Goal: Task Accomplishment & Management: Manage account settings

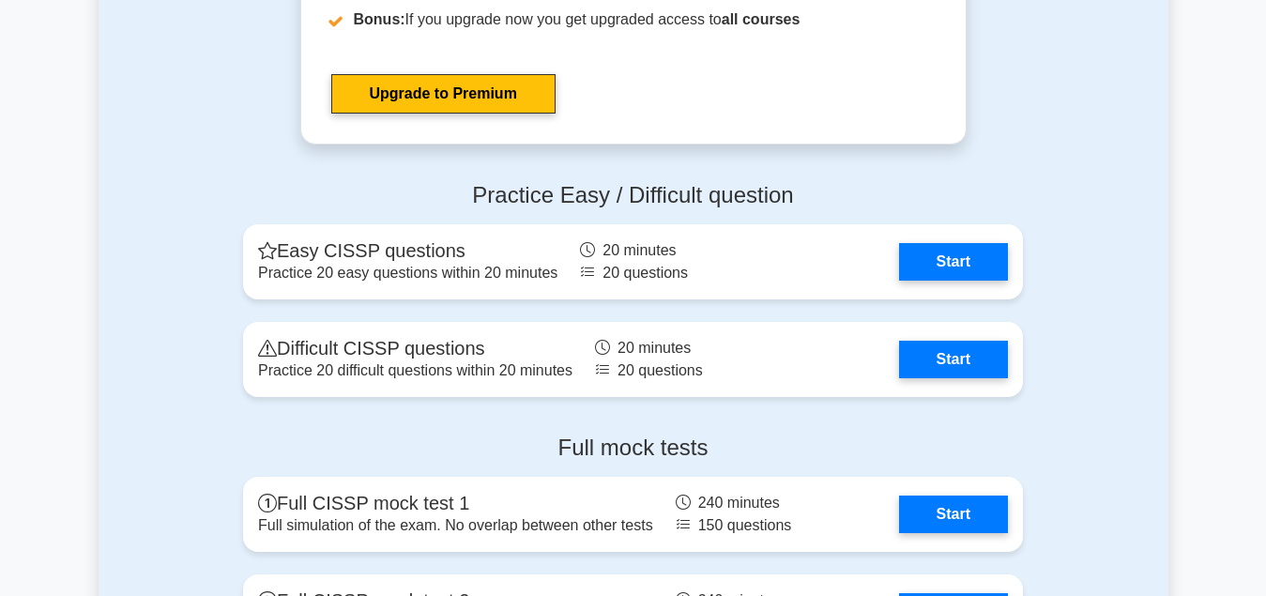
scroll to position [3770, 0]
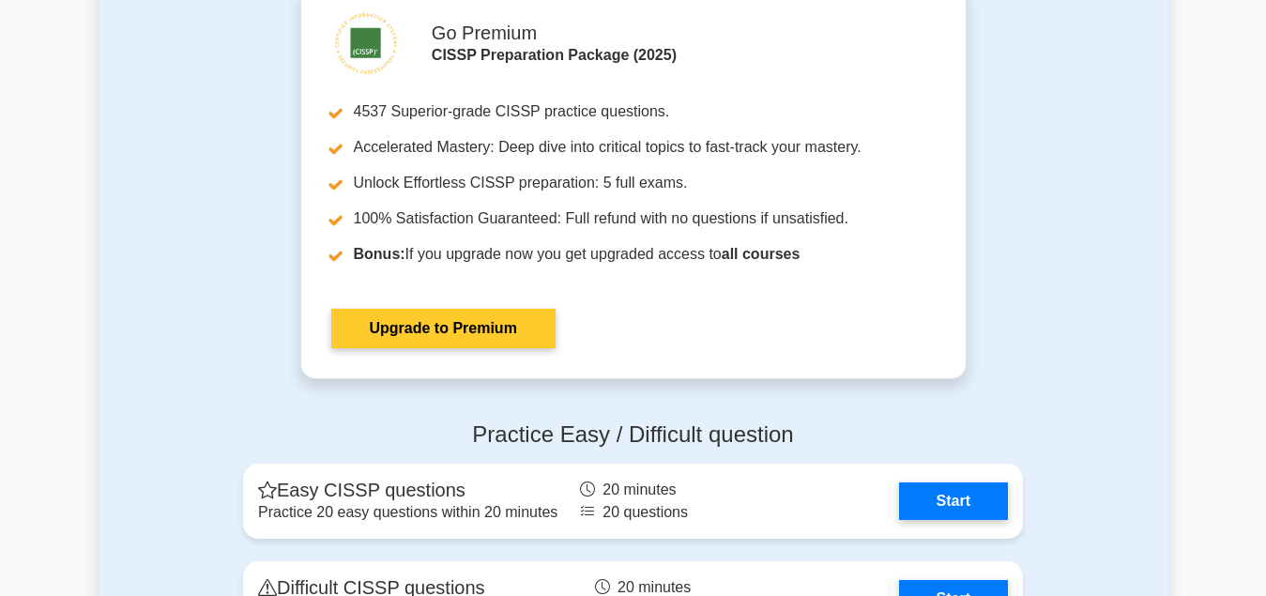
click at [471, 327] on link "Upgrade to Premium" at bounding box center [443, 328] width 224 height 39
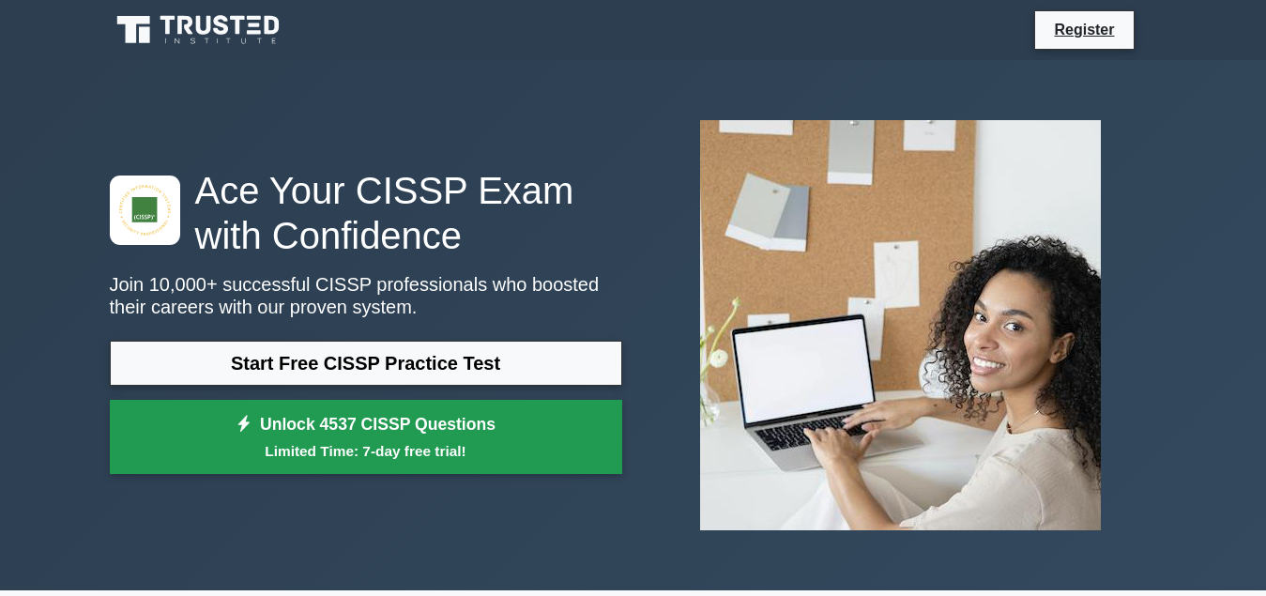
click at [398, 453] on small "Limited Time: 7-day free trial!" at bounding box center [365, 451] width 465 height 22
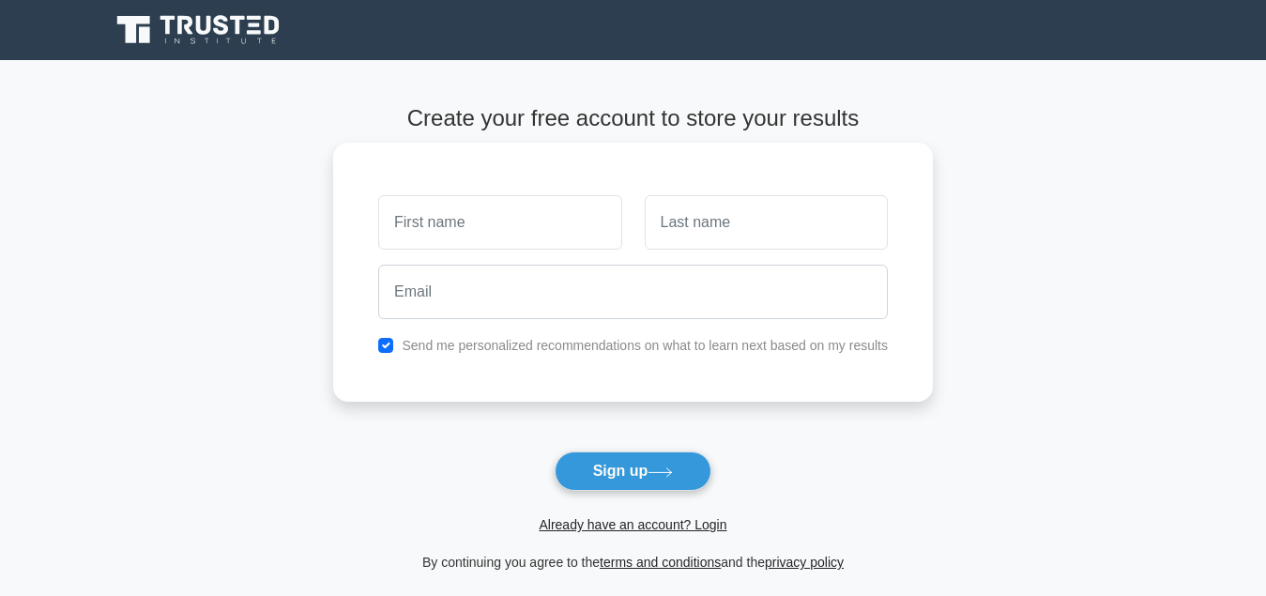
click at [504, 217] on input "text" at bounding box center [499, 222] width 243 height 54
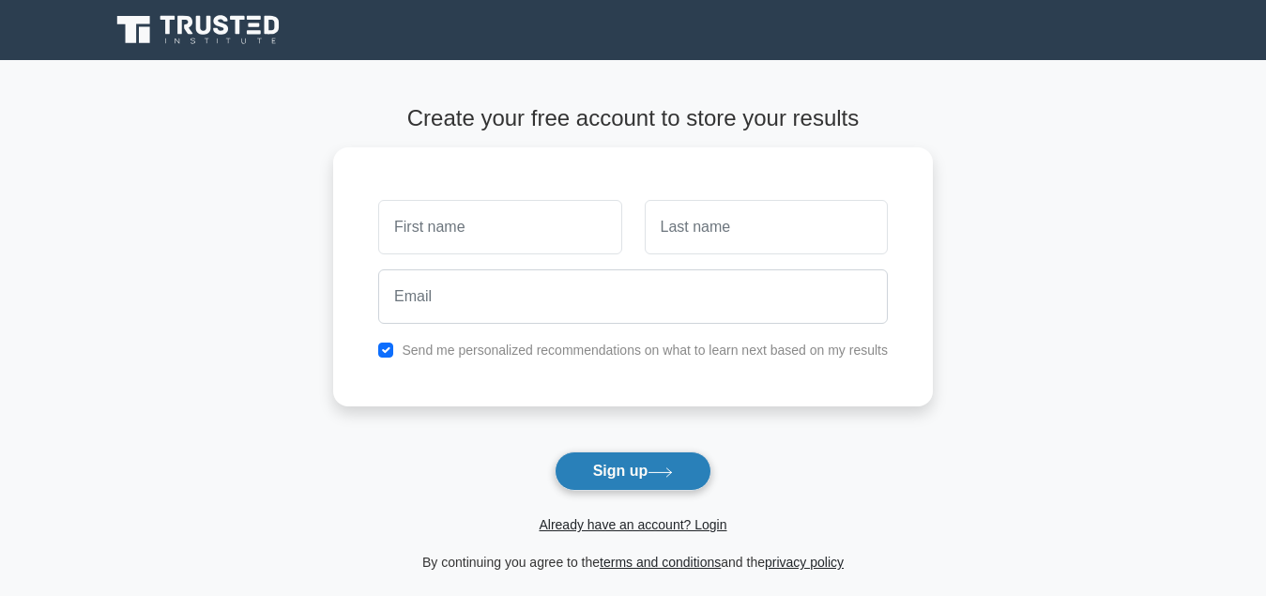
click at [649, 474] on button "Sign up" at bounding box center [633, 470] width 158 height 39
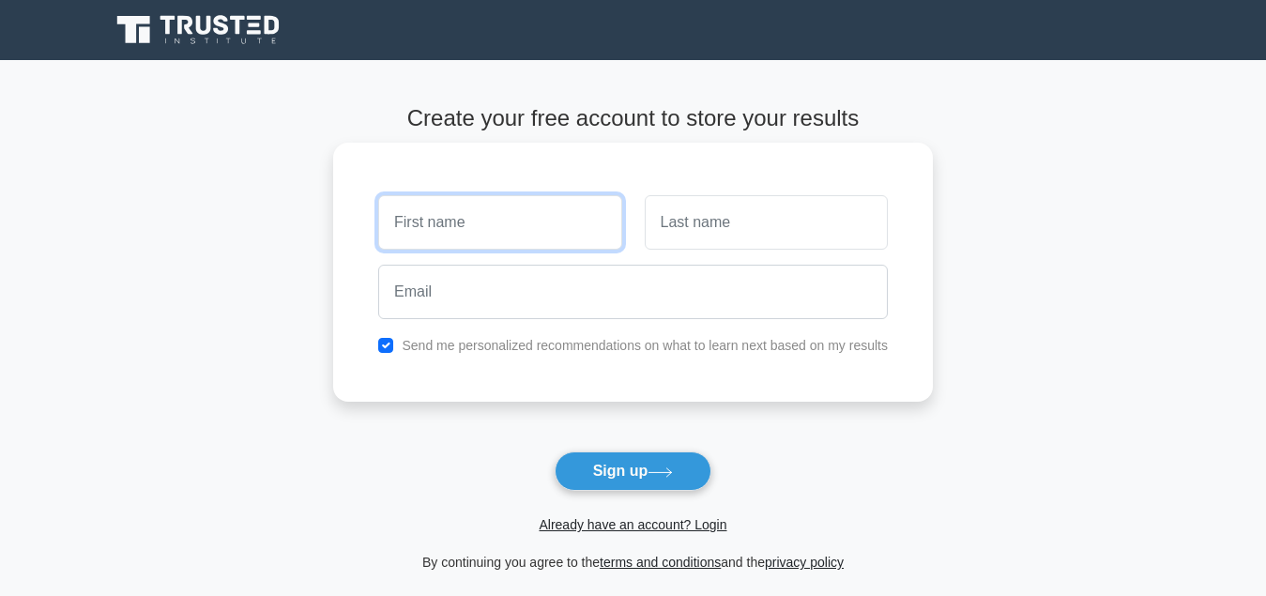
click at [526, 215] on input "text" at bounding box center [499, 222] width 243 height 54
type input "Ashik"
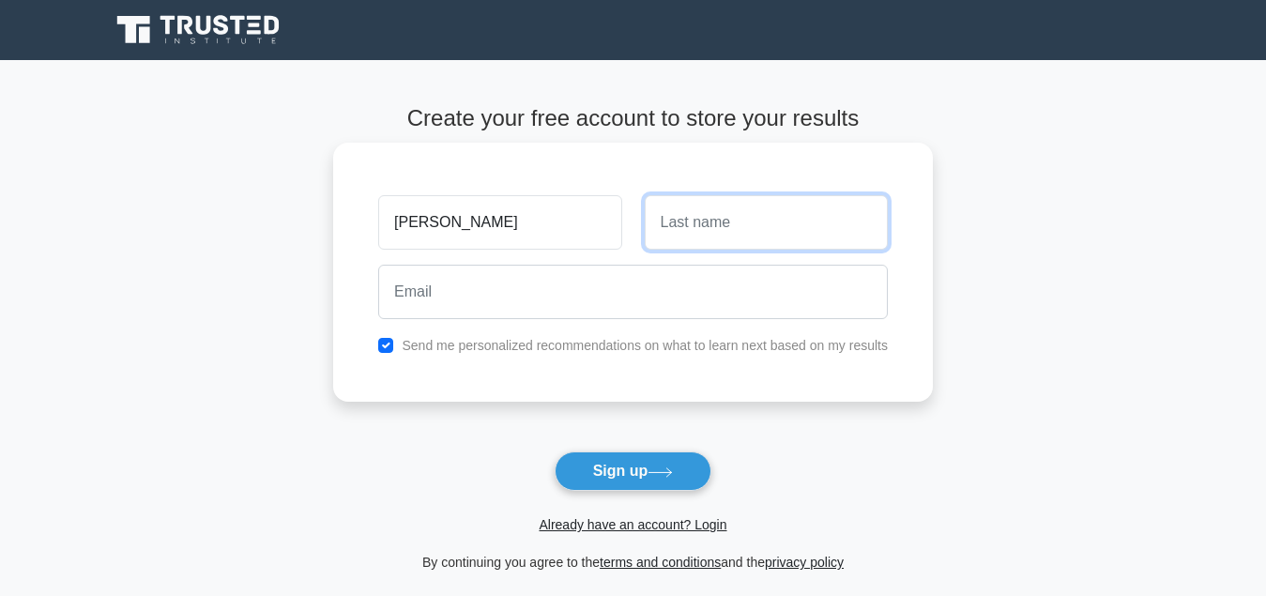
click at [814, 234] on input "text" at bounding box center [766, 222] width 243 height 54
type input "Pal"
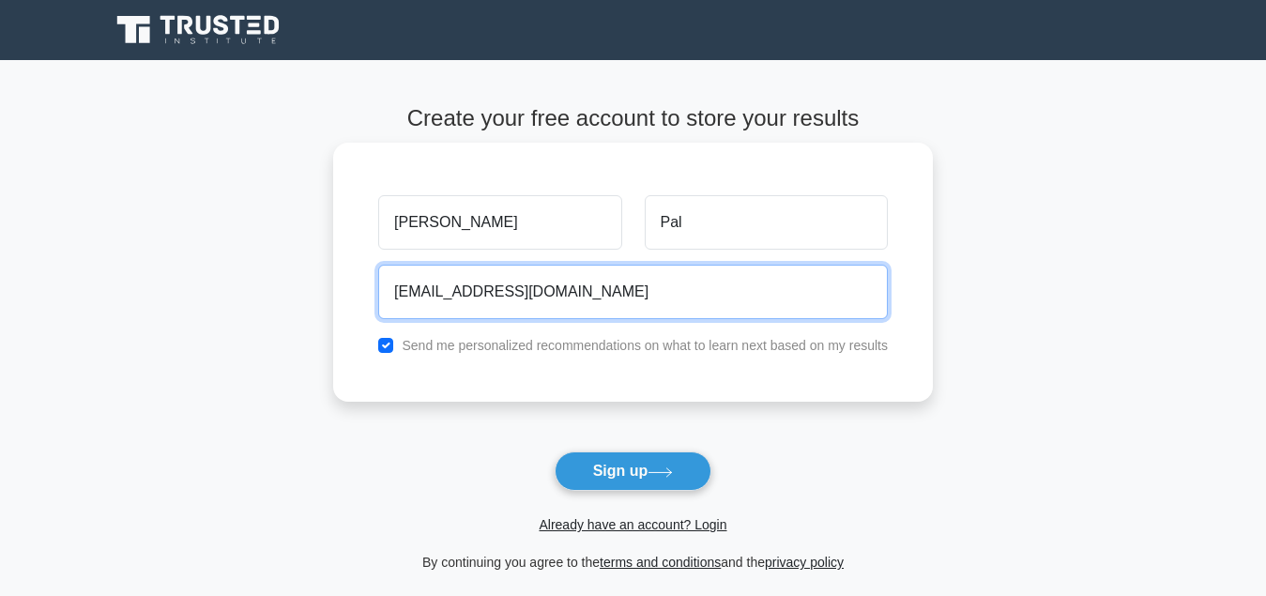
type input "[EMAIL_ADDRESS][DOMAIN_NAME]"
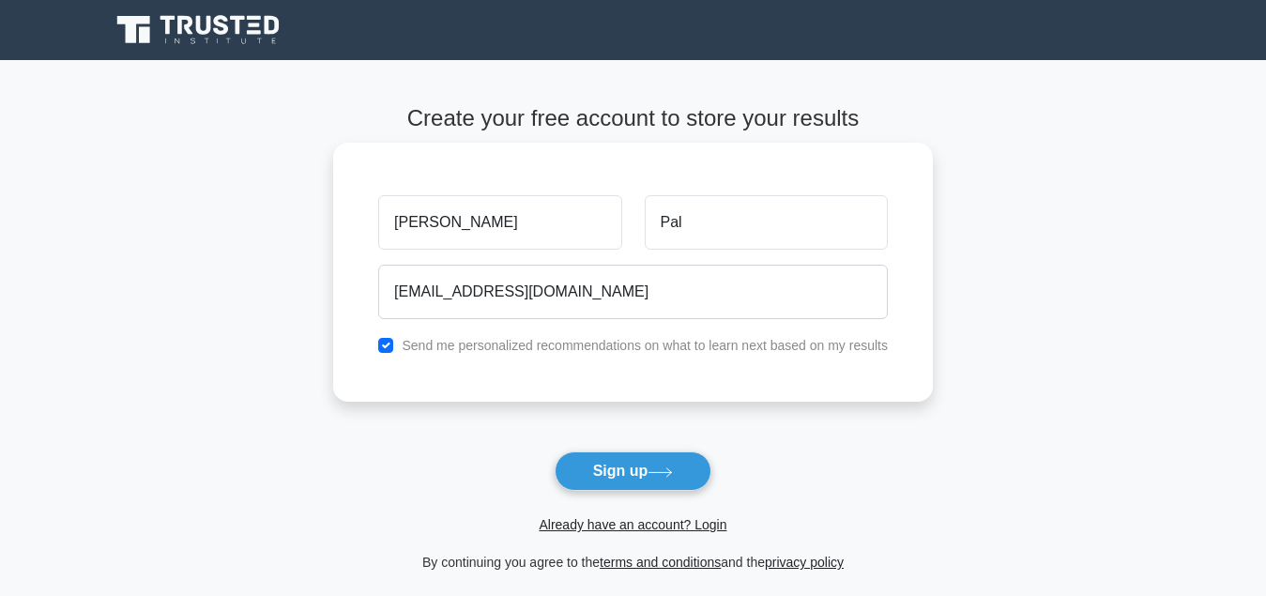
click at [598, 352] on label "Send me personalized recommendations on what to learn next based on my results" at bounding box center [645, 345] width 486 height 15
click at [392, 346] on input "checkbox" at bounding box center [385, 345] width 15 height 15
checkbox input "false"
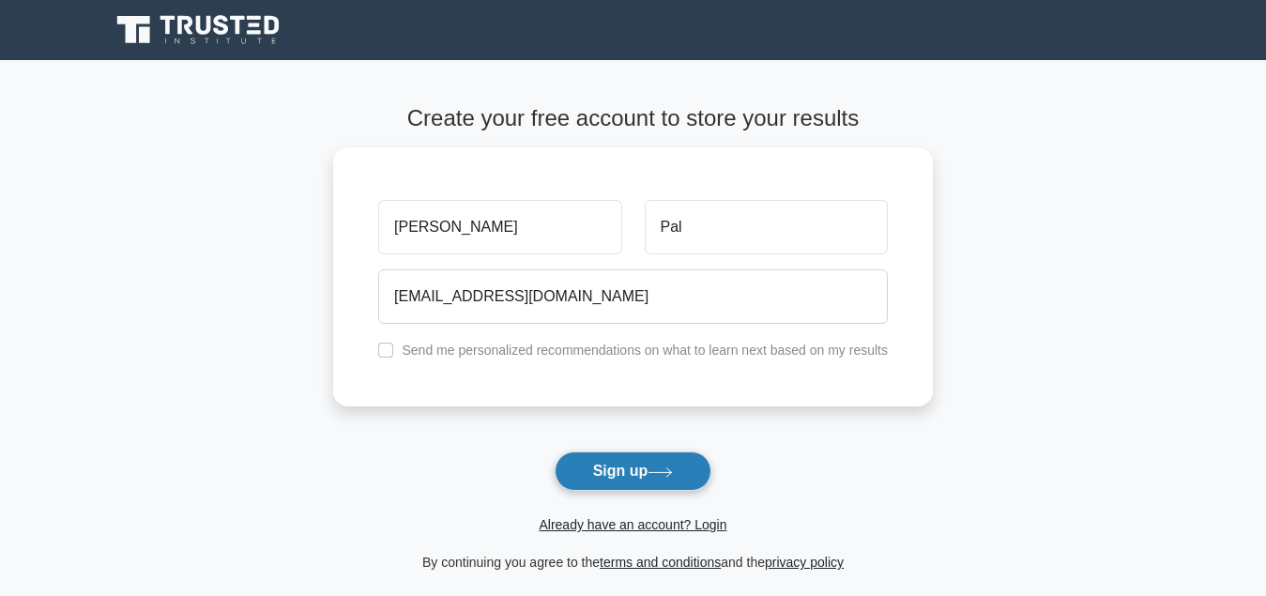
click at [620, 476] on button "Sign up" at bounding box center [633, 470] width 158 height 39
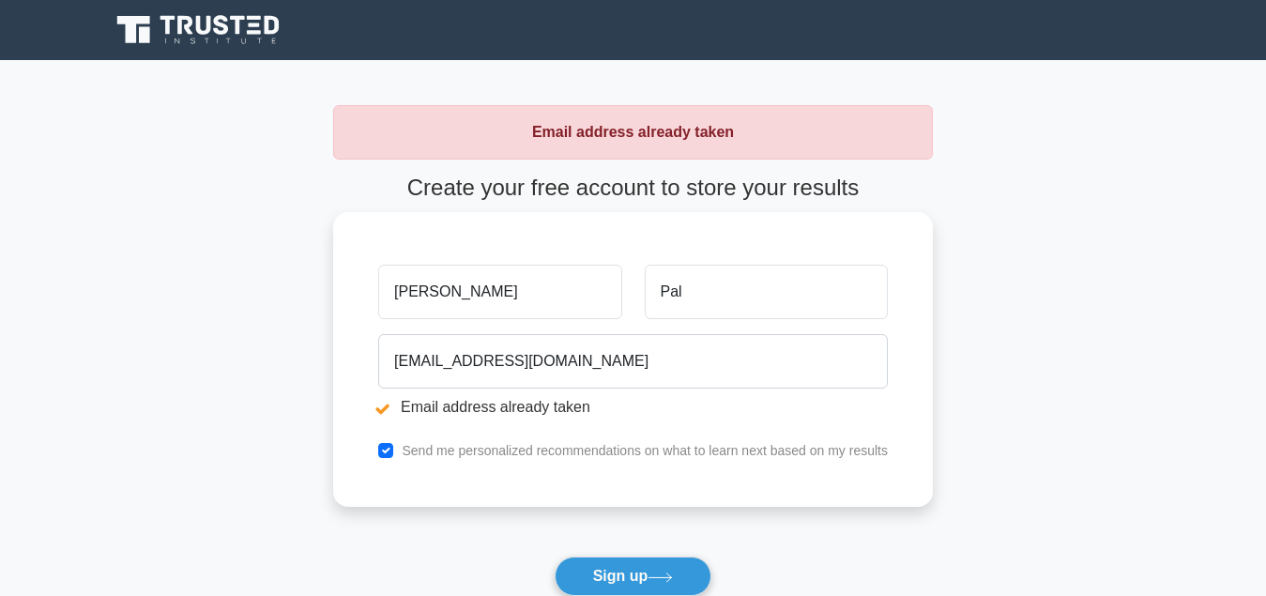
scroll to position [336, 0]
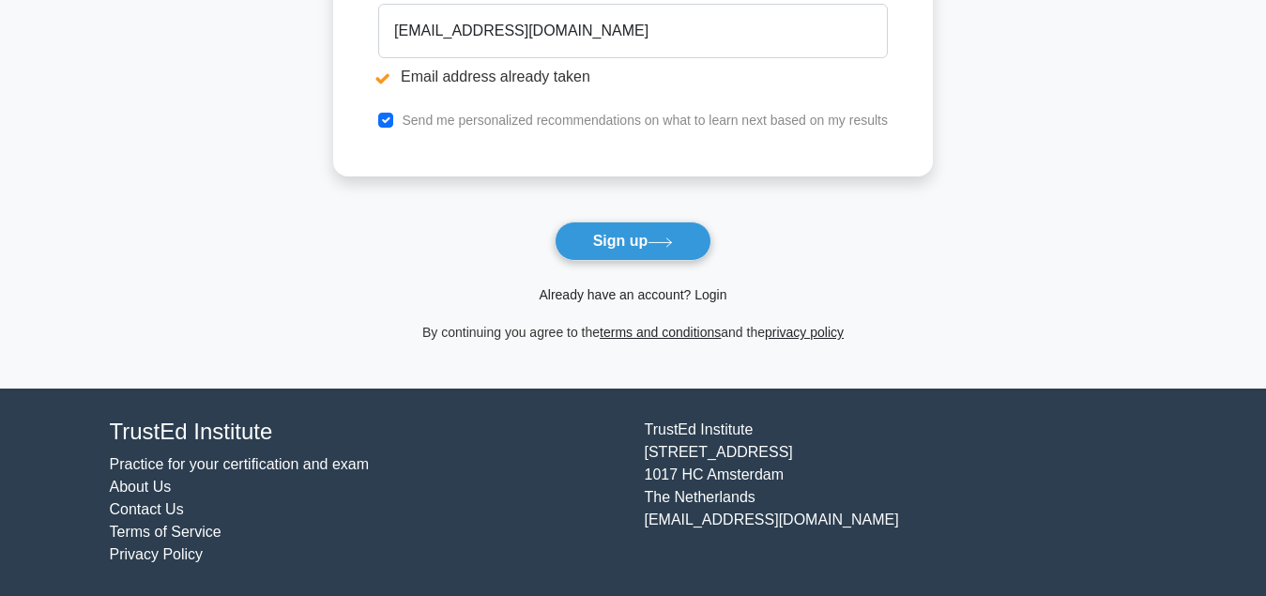
click at [658, 292] on link "Already have an account? Login" at bounding box center [633, 294] width 188 height 15
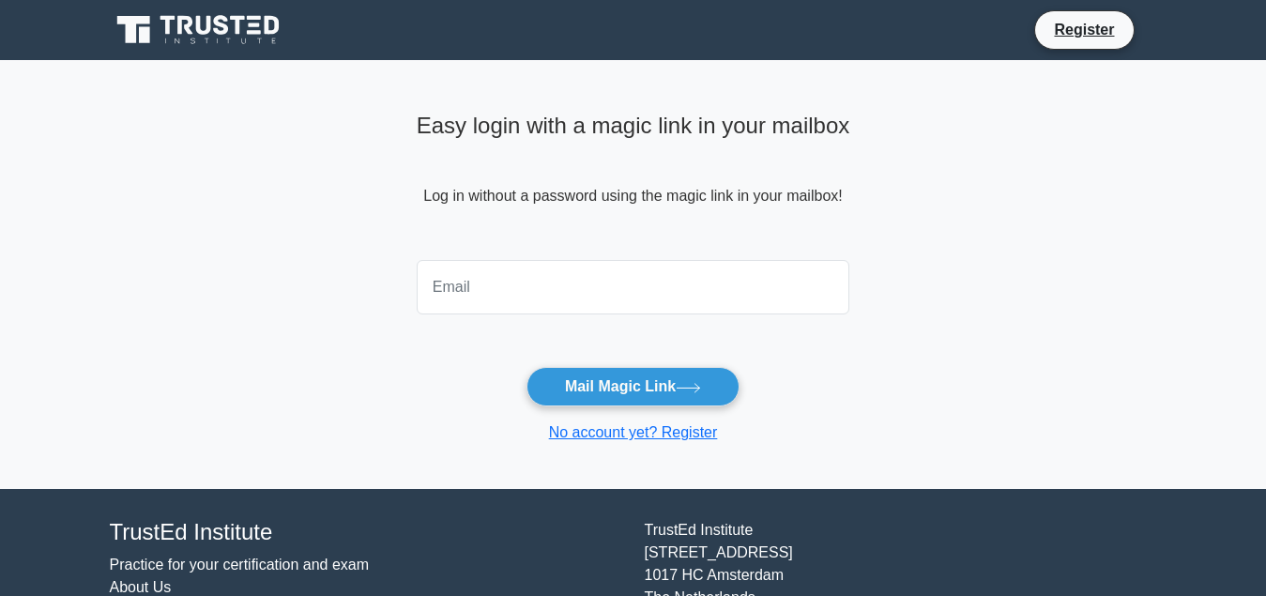
click at [525, 296] on input "email" at bounding box center [633, 287] width 433 height 54
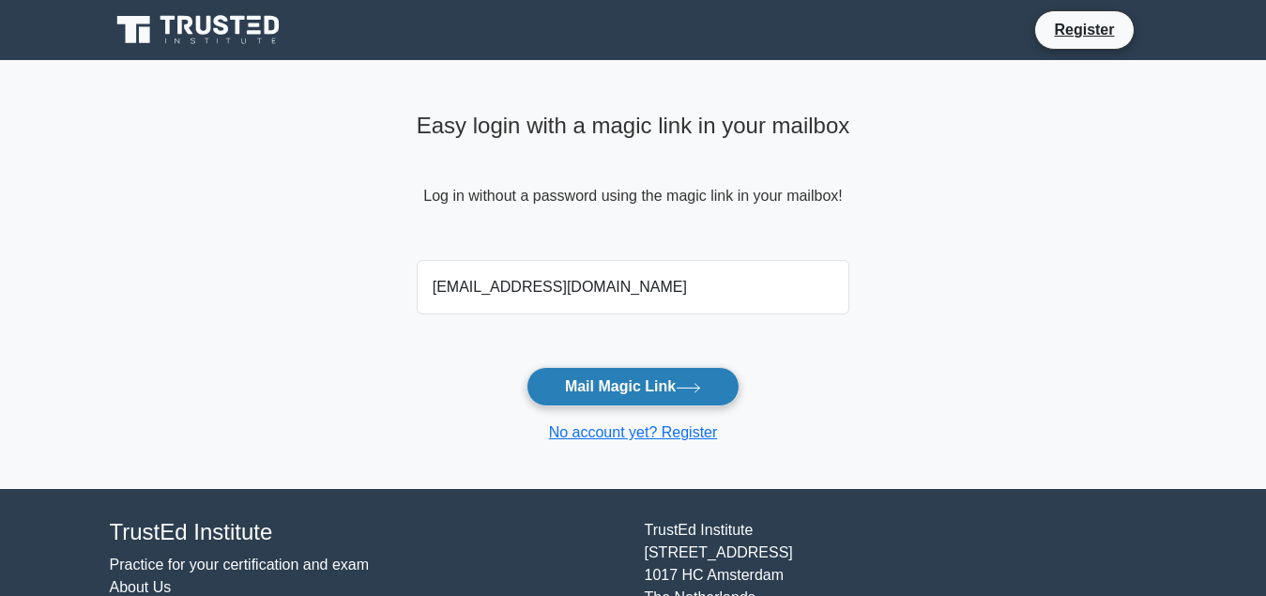
type input "[EMAIL_ADDRESS][DOMAIN_NAME]"
click at [616, 378] on button "Mail Magic Link" at bounding box center [632, 386] width 213 height 39
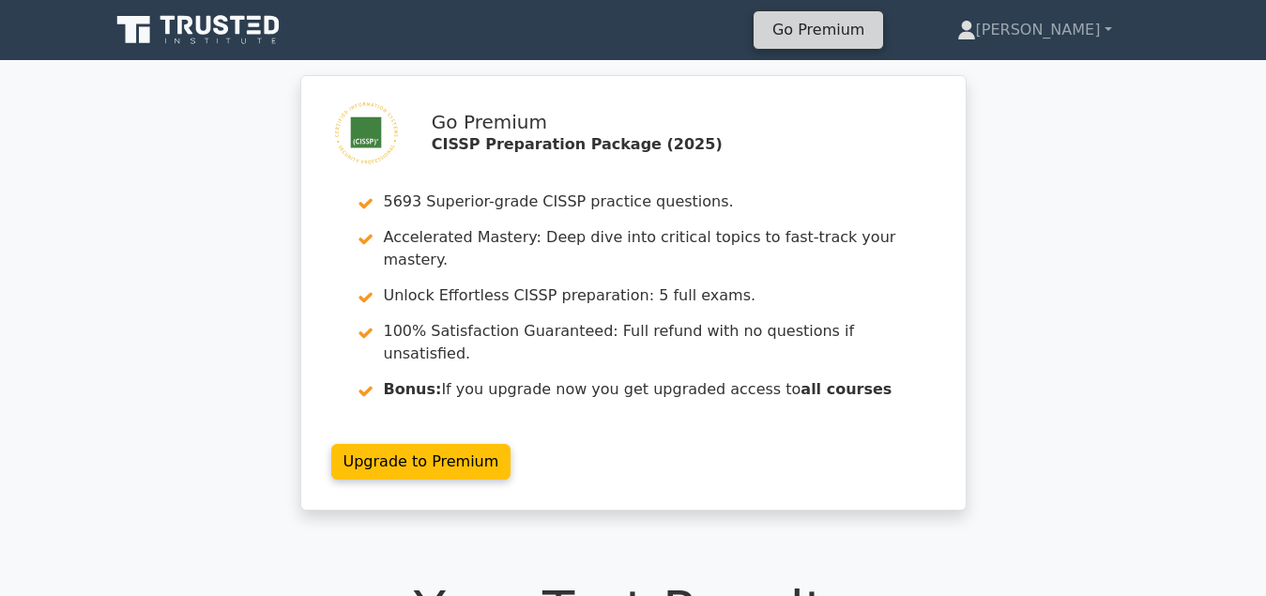
click at [875, 34] on link "Go Premium" at bounding box center [818, 29] width 114 height 25
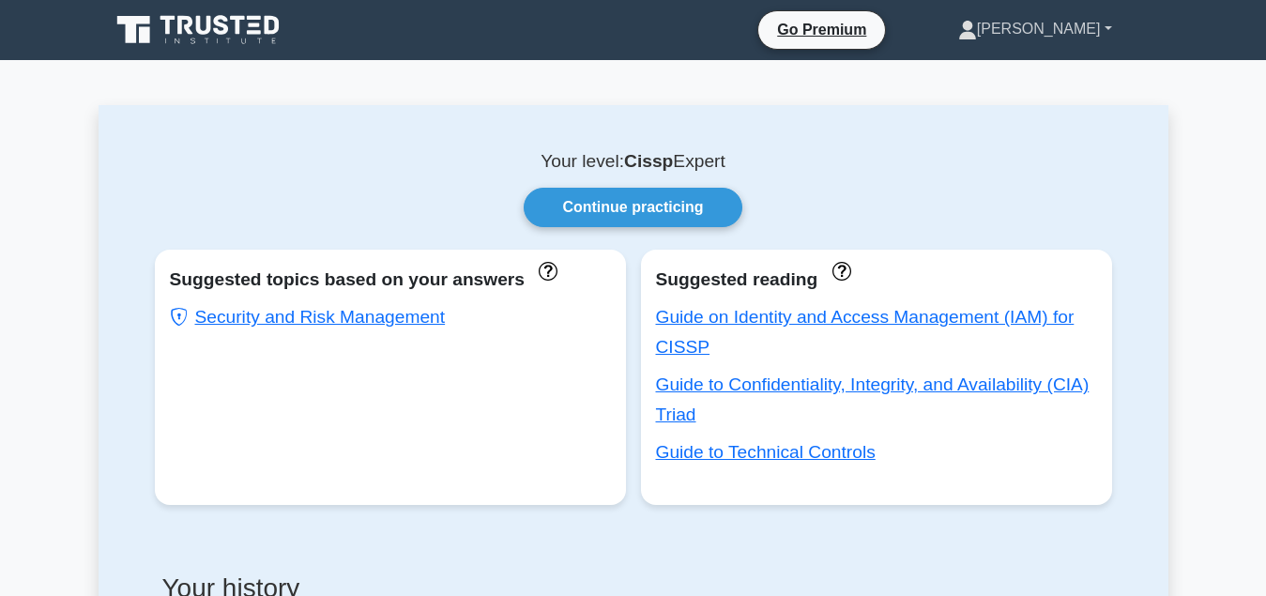
click at [1097, 34] on link "[PERSON_NAME]" at bounding box center [1035, 29] width 244 height 38
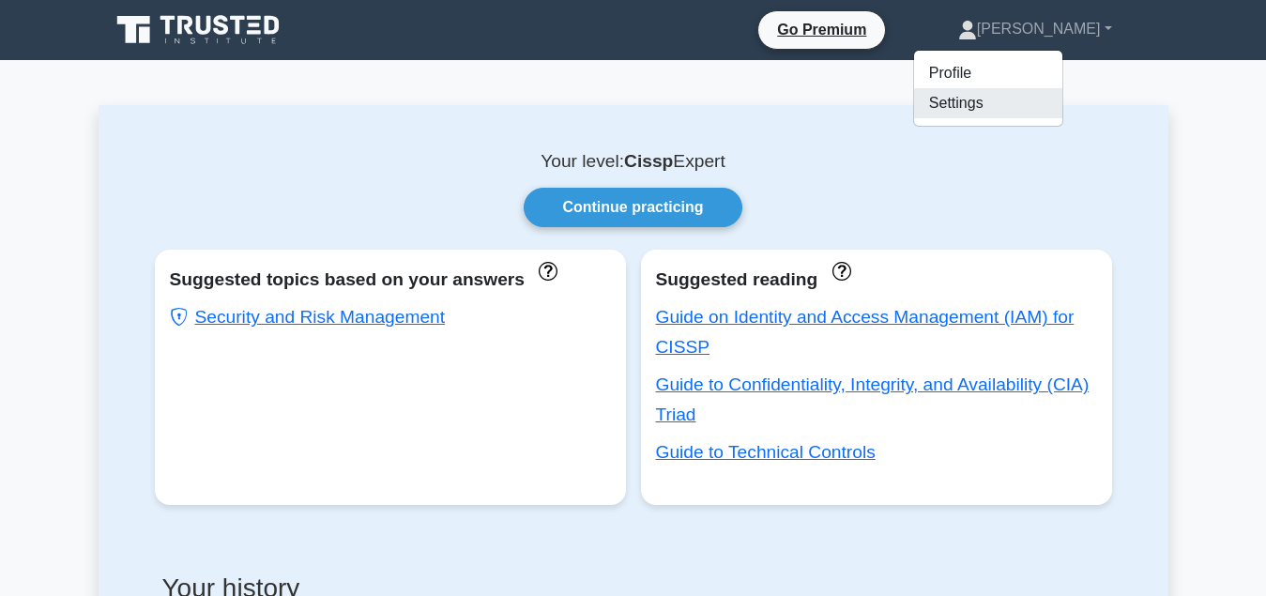
click at [1030, 104] on link "Settings" at bounding box center [988, 103] width 148 height 30
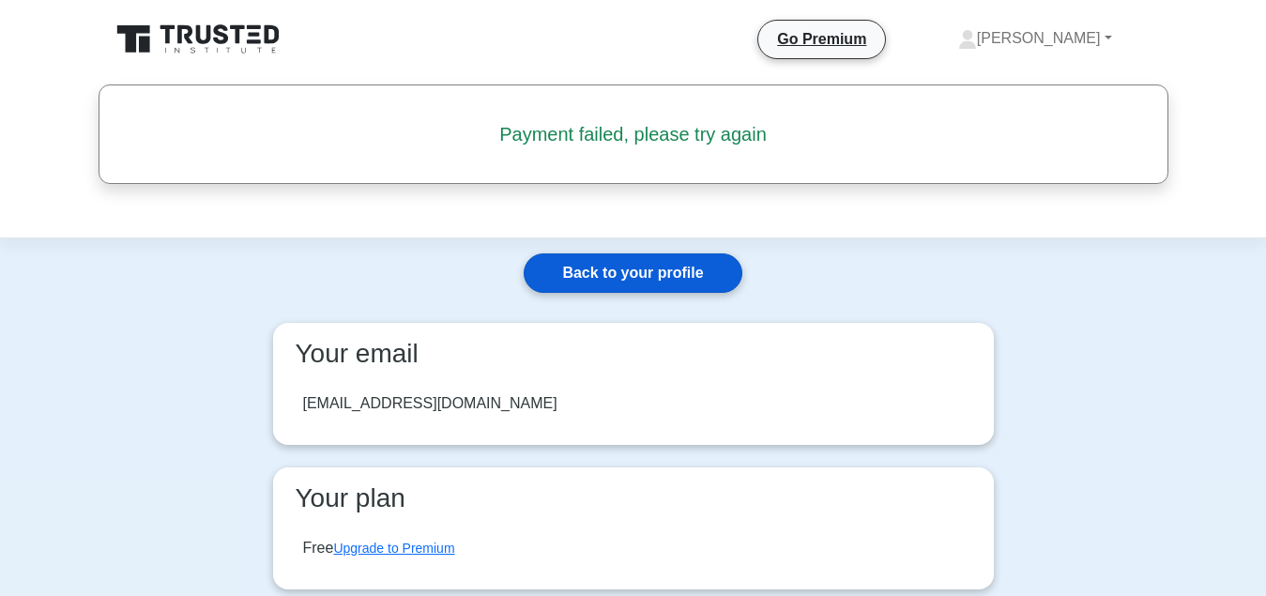
click at [638, 265] on link "Back to your profile" at bounding box center [632, 272] width 218 height 39
